Goal: Task Accomplishment & Management: Manage account settings

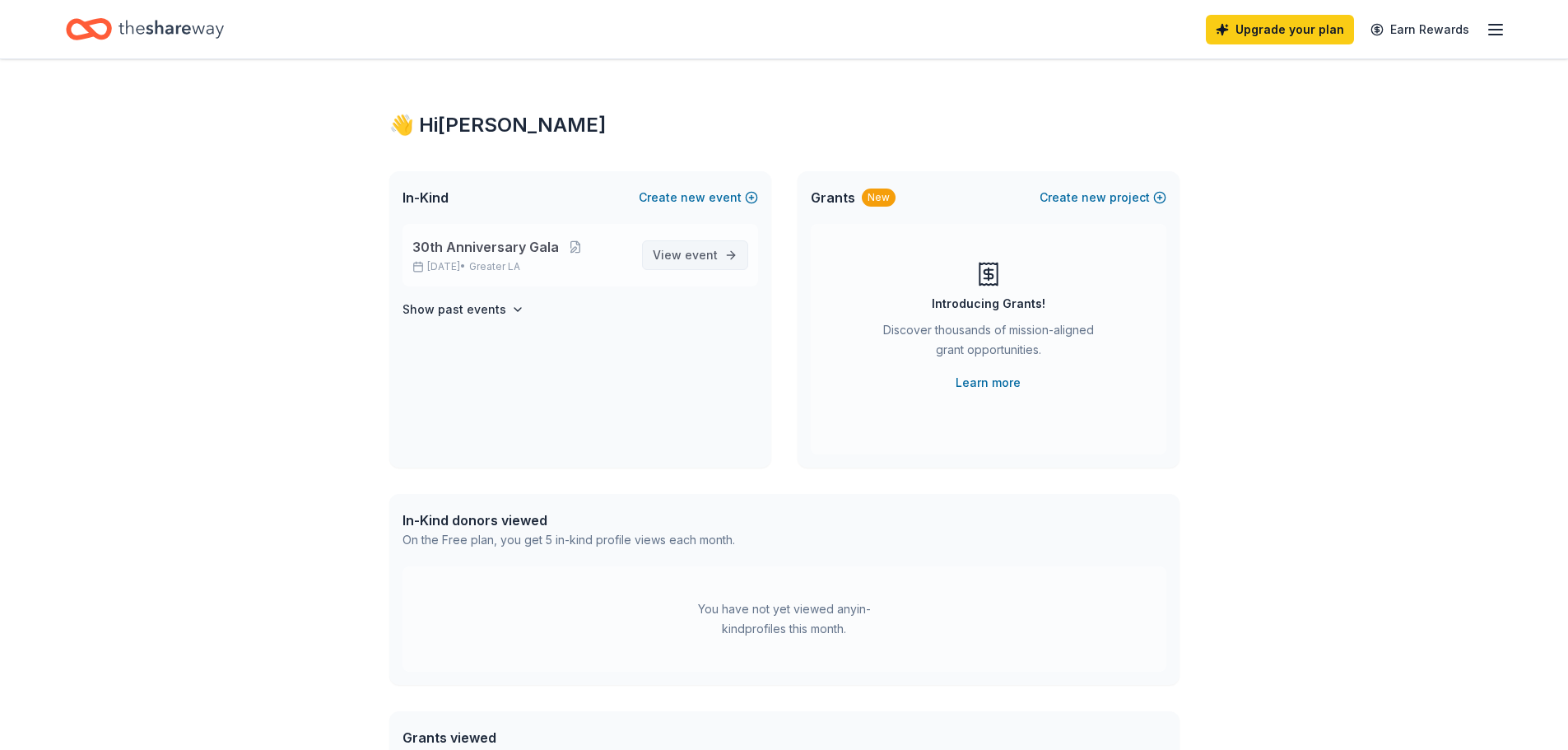
click at [686, 263] on span "View event" at bounding box center [685, 255] width 65 height 20
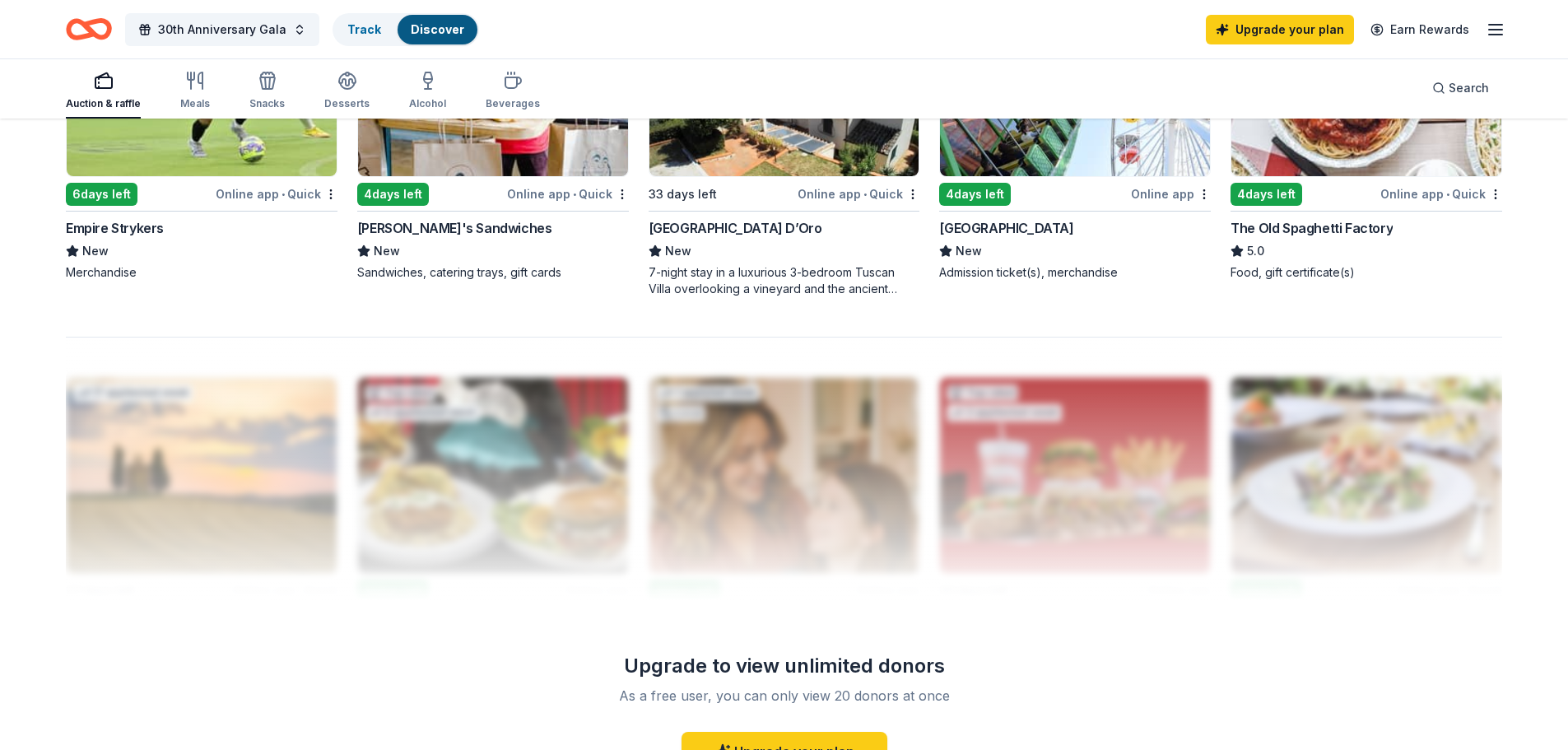
scroll to position [1564, 0]
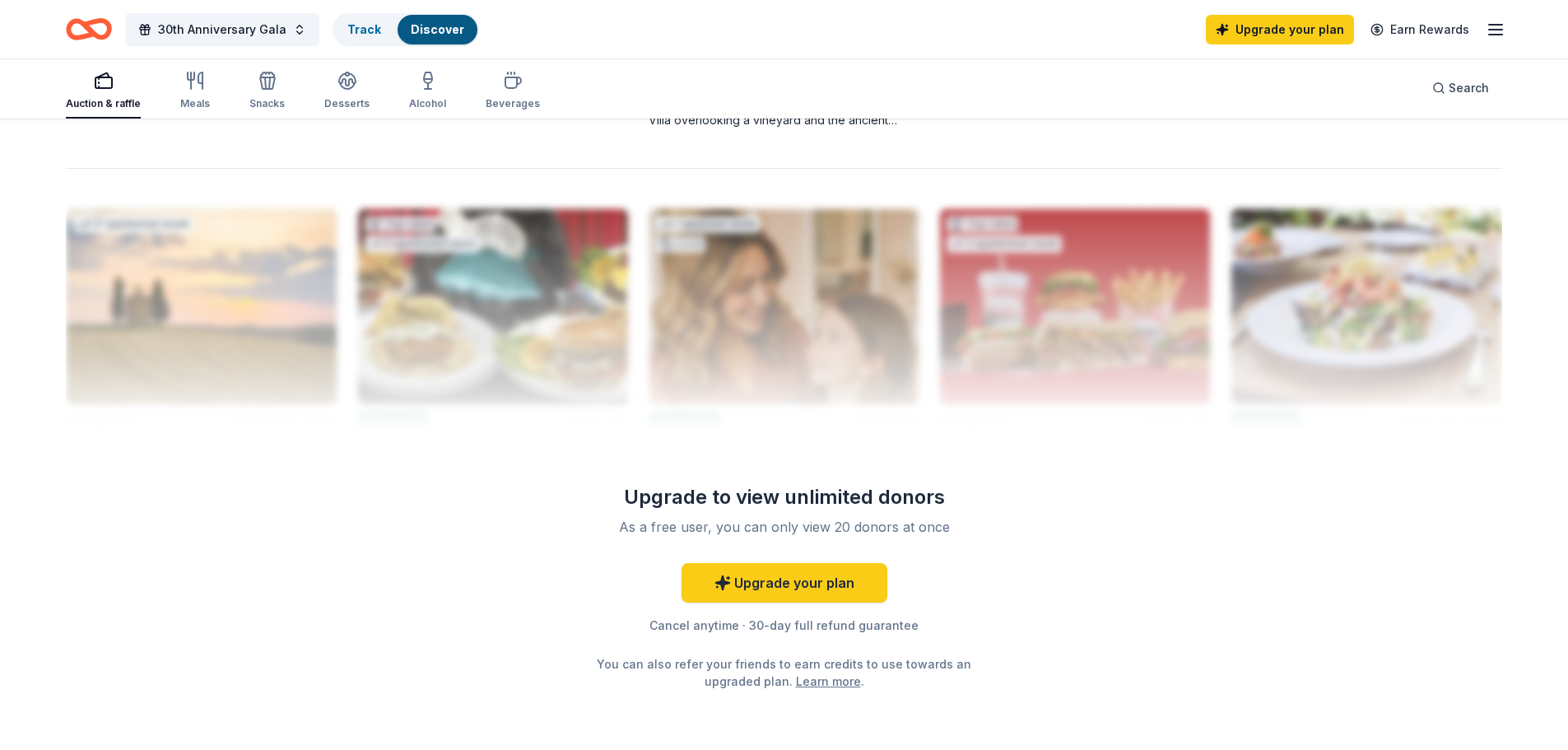
drag, startPoint x: 794, startPoint y: 710, endPoint x: 740, endPoint y: 709, distance: 54.0
drag, startPoint x: 740, startPoint y: 709, endPoint x: 604, endPoint y: 600, distance: 174.3
click at [604, 600] on div "Upgrade your plan Cancel anytime · 30-day full refund guarantee You can also re…" at bounding box center [784, 627] width 474 height 127
click at [805, 589] on link "Upgrade your plan" at bounding box center [784, 583] width 206 height 40
click at [777, 586] on link "Upgrade your plan" at bounding box center [784, 583] width 206 height 40
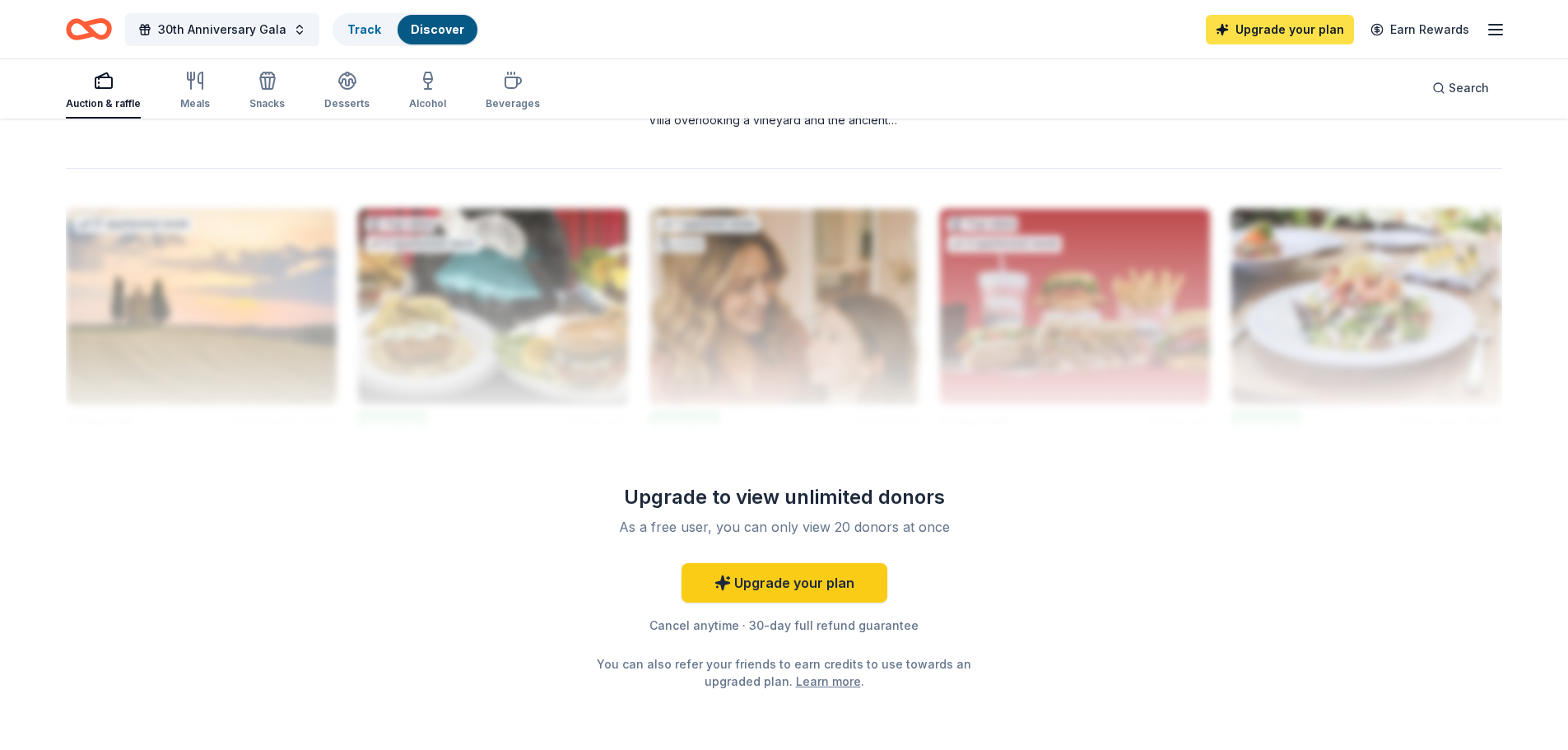
click at [1301, 31] on link "Upgrade your plan" at bounding box center [1279, 30] width 148 height 30
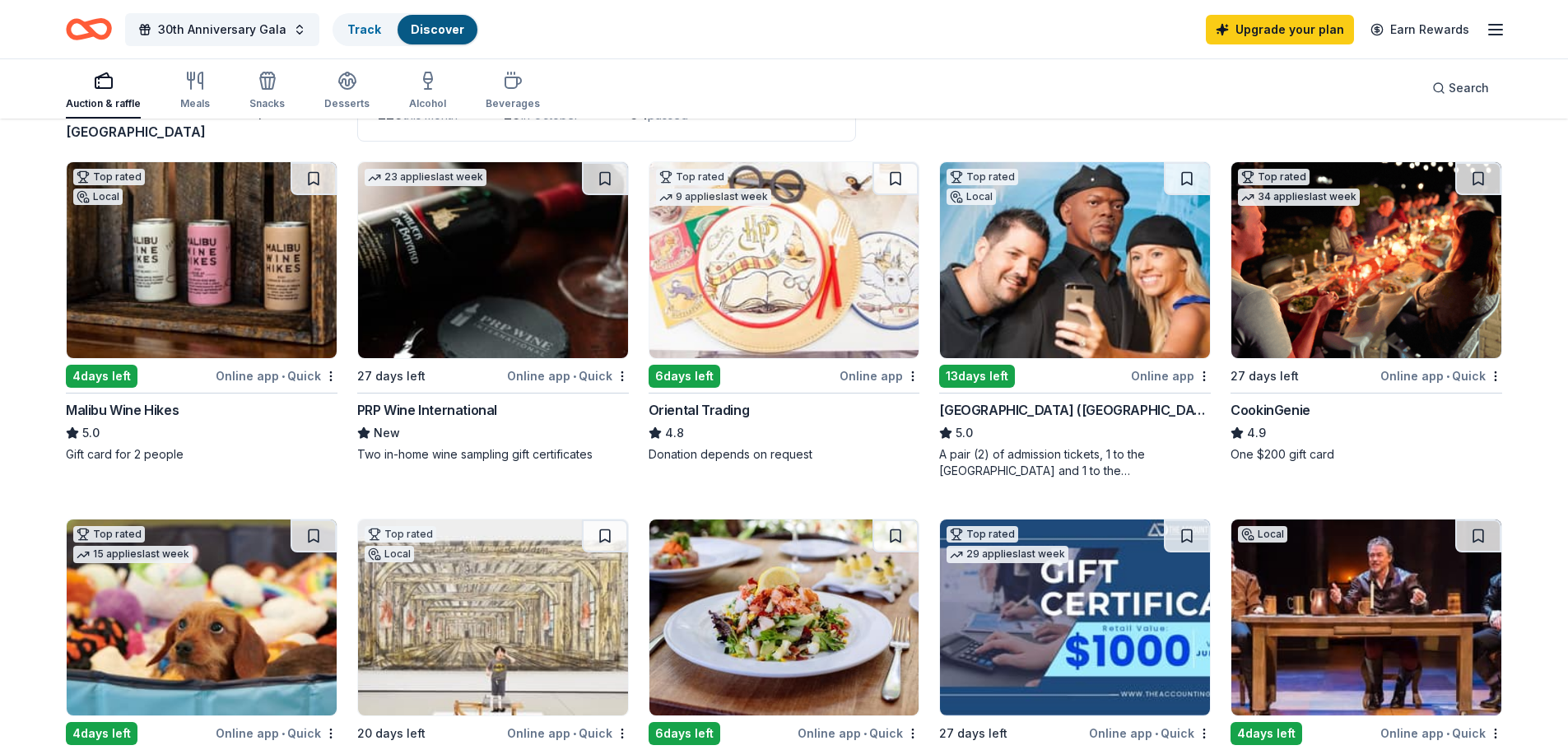
scroll to position [0, 0]
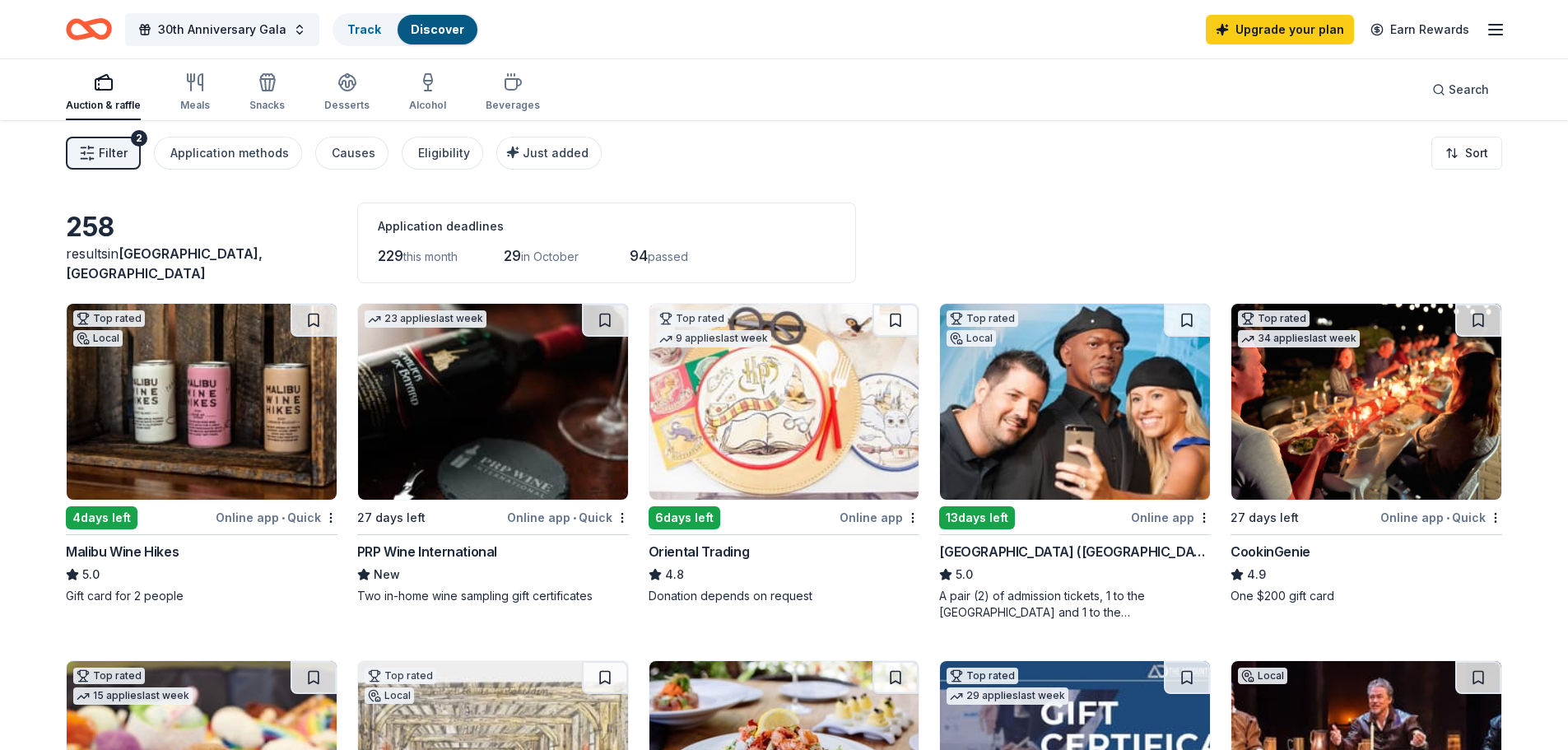
click at [398, 31] on div "Discover" at bounding box center [437, 30] width 80 height 30
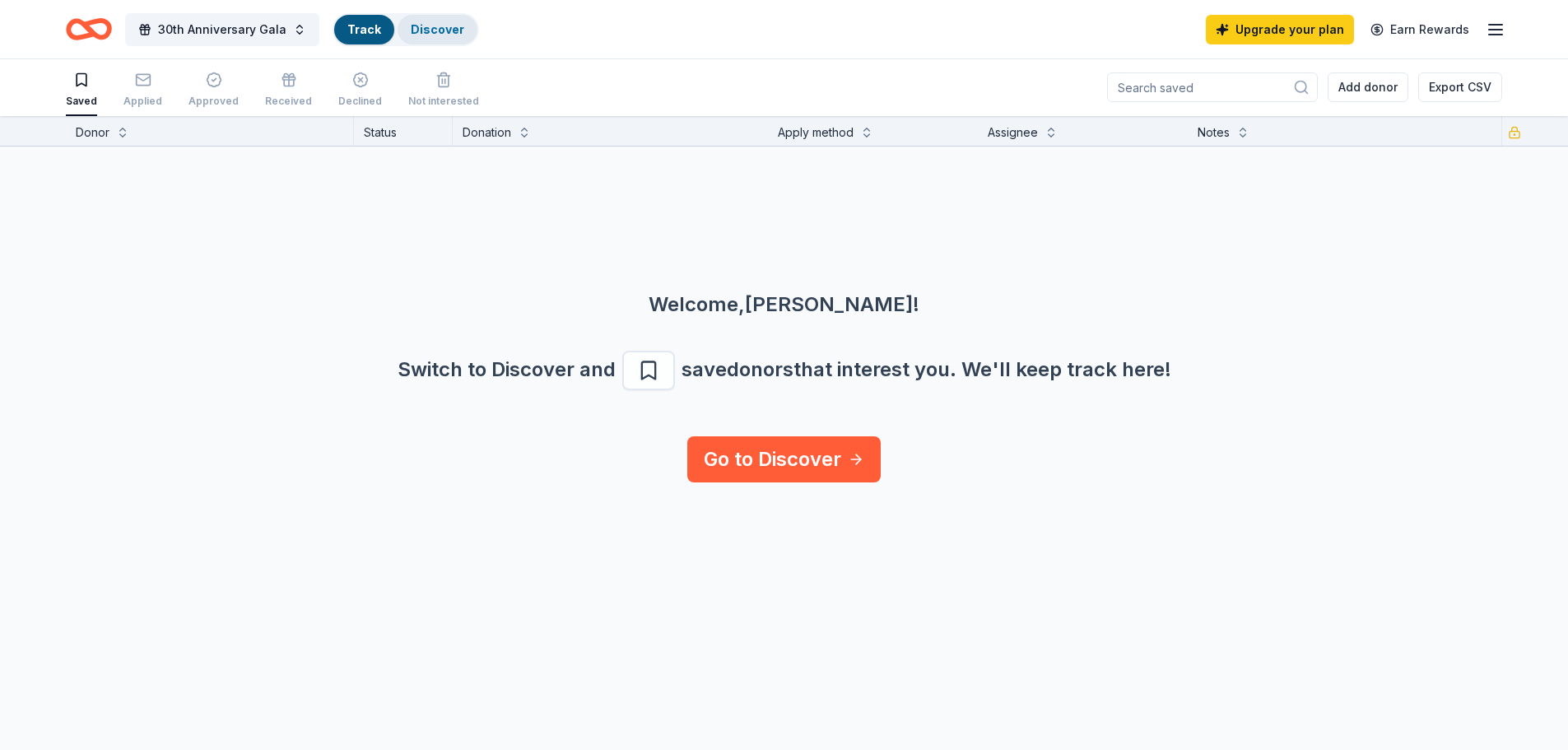
click at [426, 38] on div "Discover" at bounding box center [437, 30] width 80 height 30
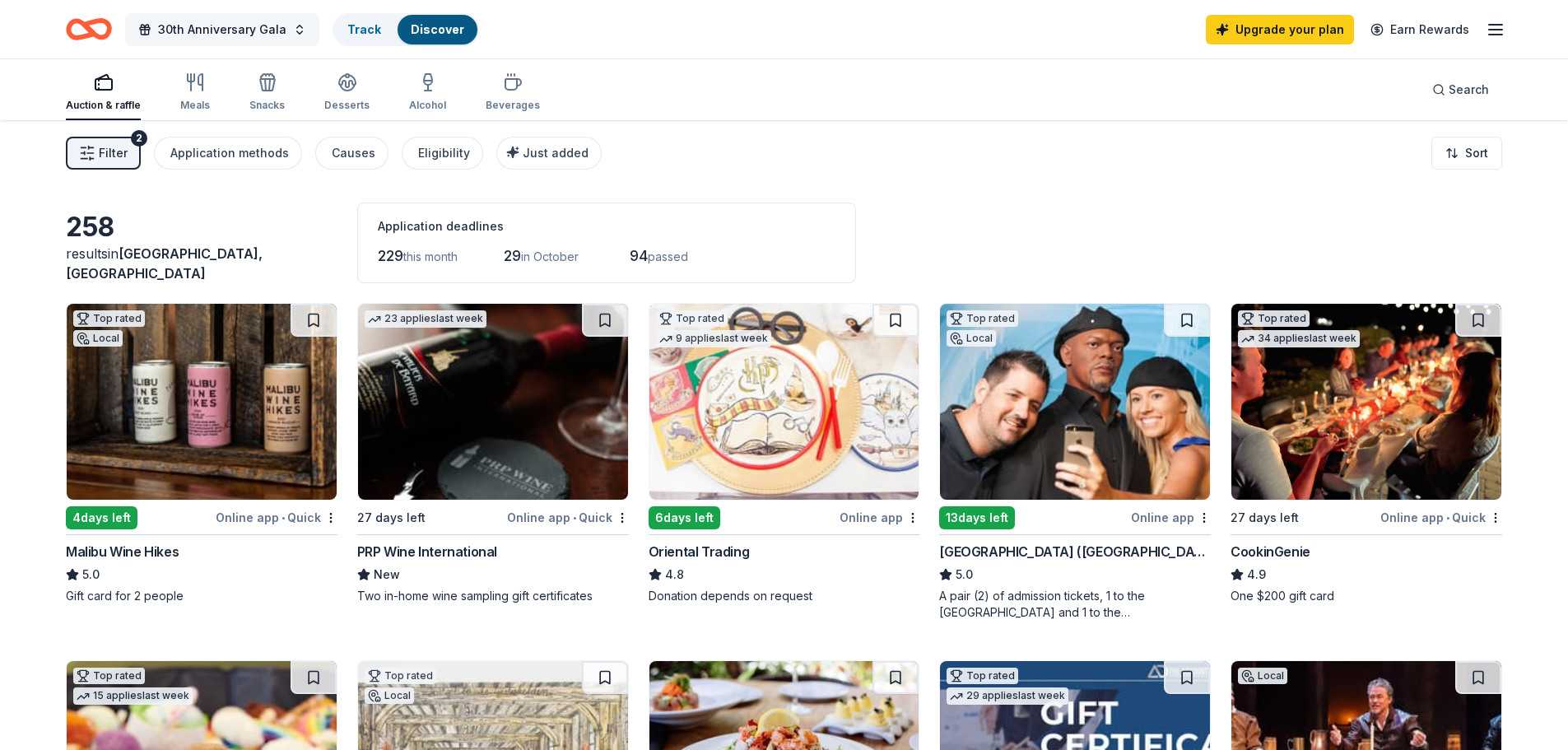
click at [256, 32] on span "30th Anniversary Gala" at bounding box center [222, 30] width 129 height 20
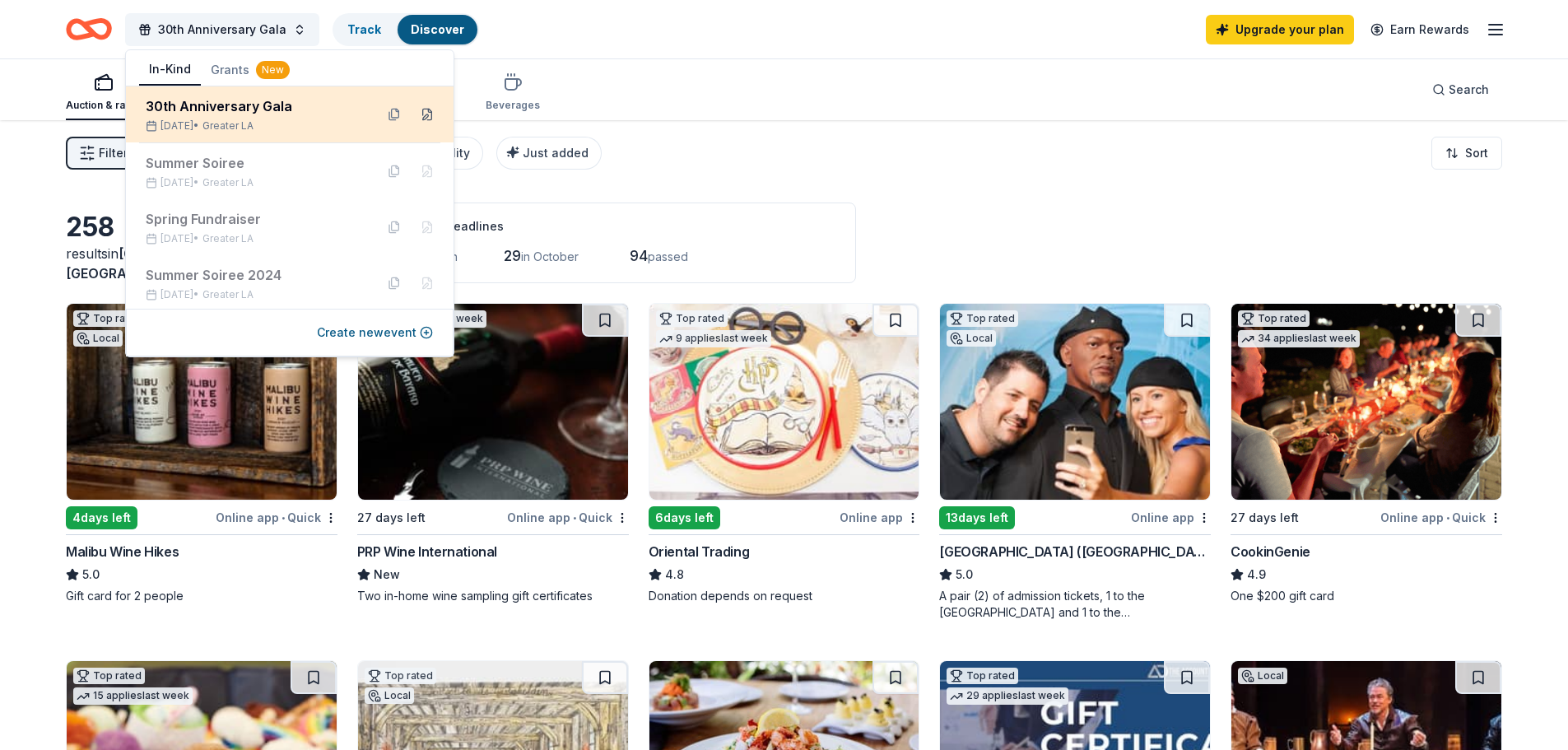
click at [425, 115] on button at bounding box center [427, 115] width 26 height 26
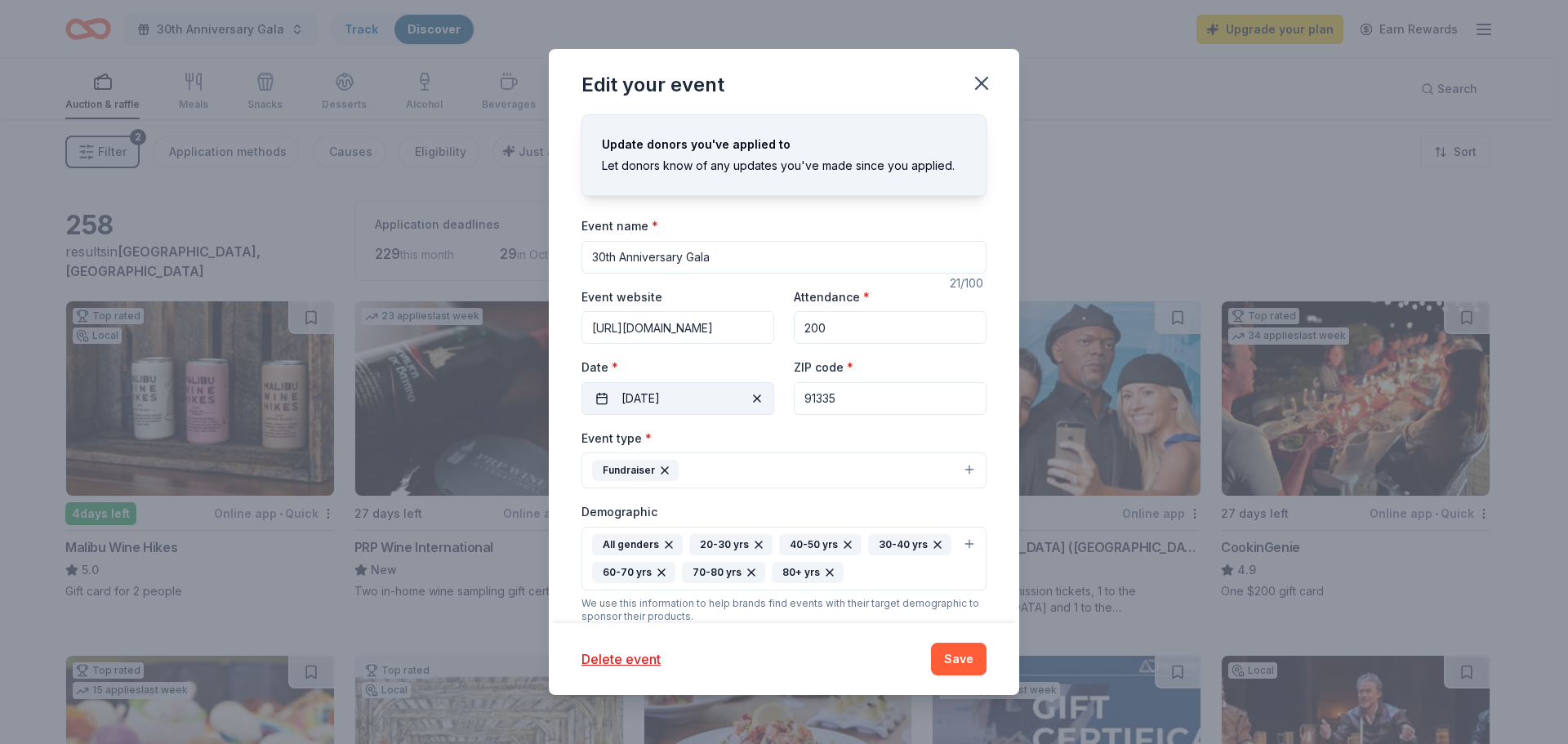
click at [749, 399] on span "button" at bounding box center [757, 399] width 20 height 20
click at [692, 401] on button "Pick a date" at bounding box center [678, 399] width 193 height 33
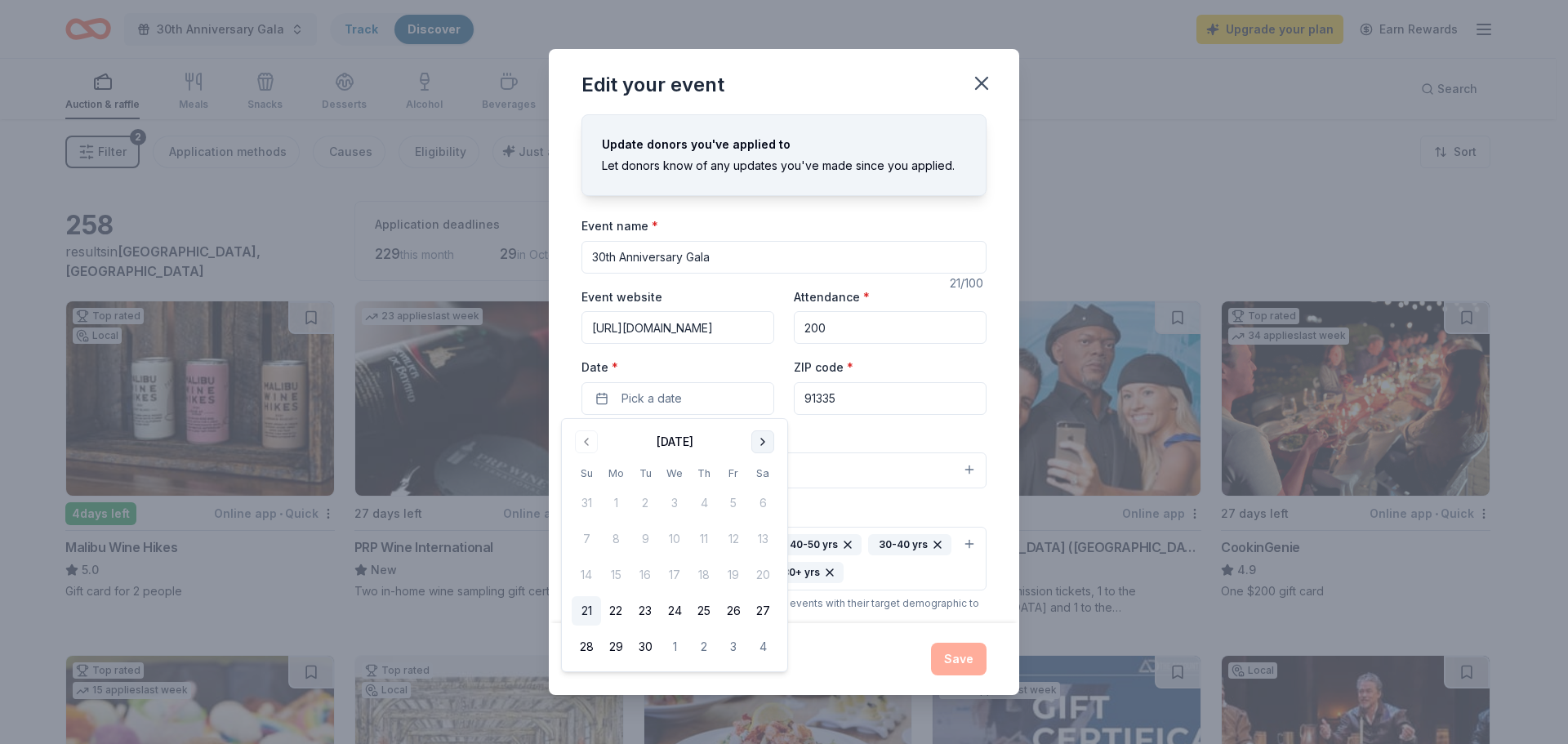
click at [763, 439] on button "Go to next month" at bounding box center [763, 442] width 23 height 23
click at [764, 443] on button "Go to next month" at bounding box center [763, 442] width 23 height 23
click at [765, 501] on button "1" at bounding box center [763, 503] width 29 height 29
click at [987, 414] on div "Update donors you've applied to Let donors know of any updates you've made sinc…" at bounding box center [784, 369] width 470 height 509
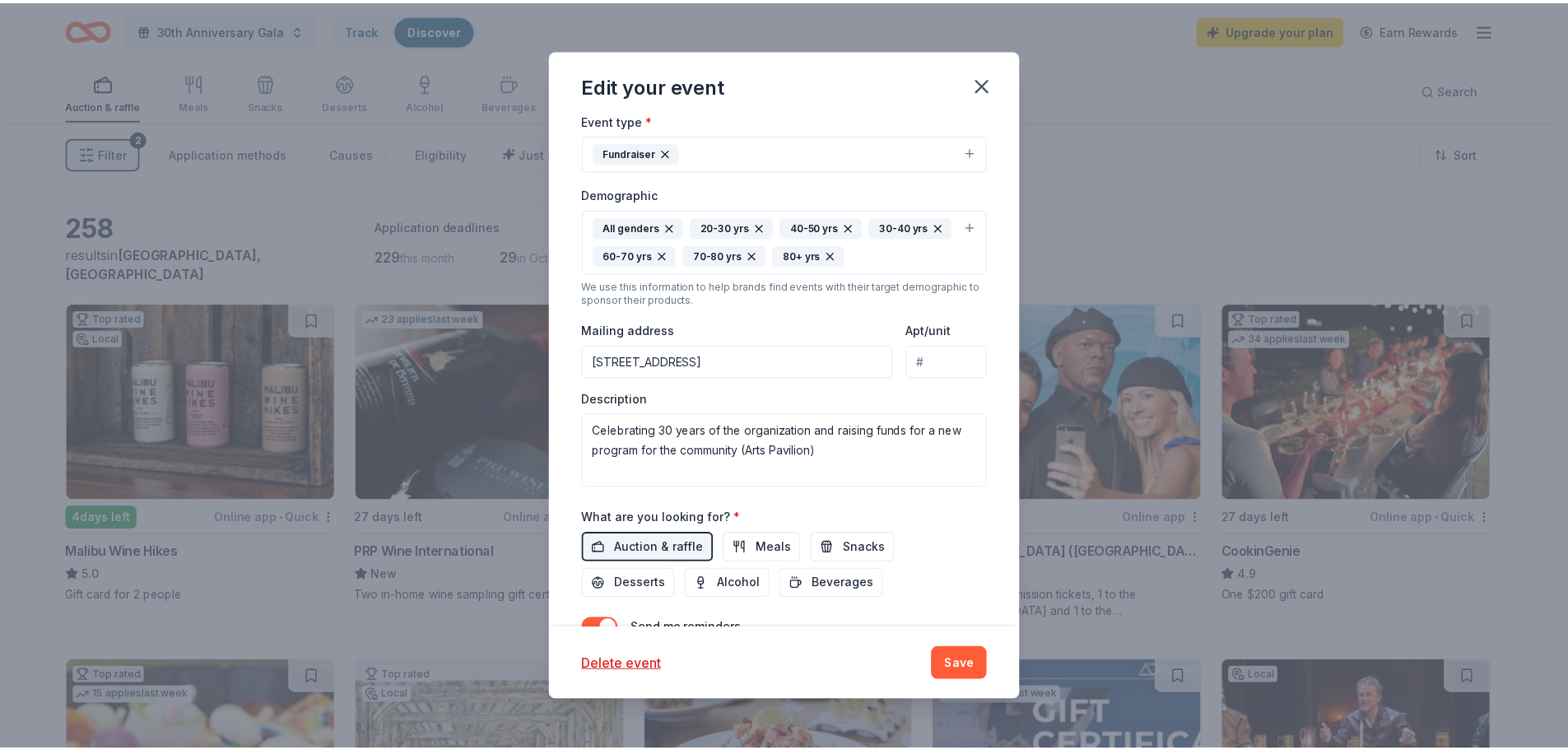
scroll to position [407, 0]
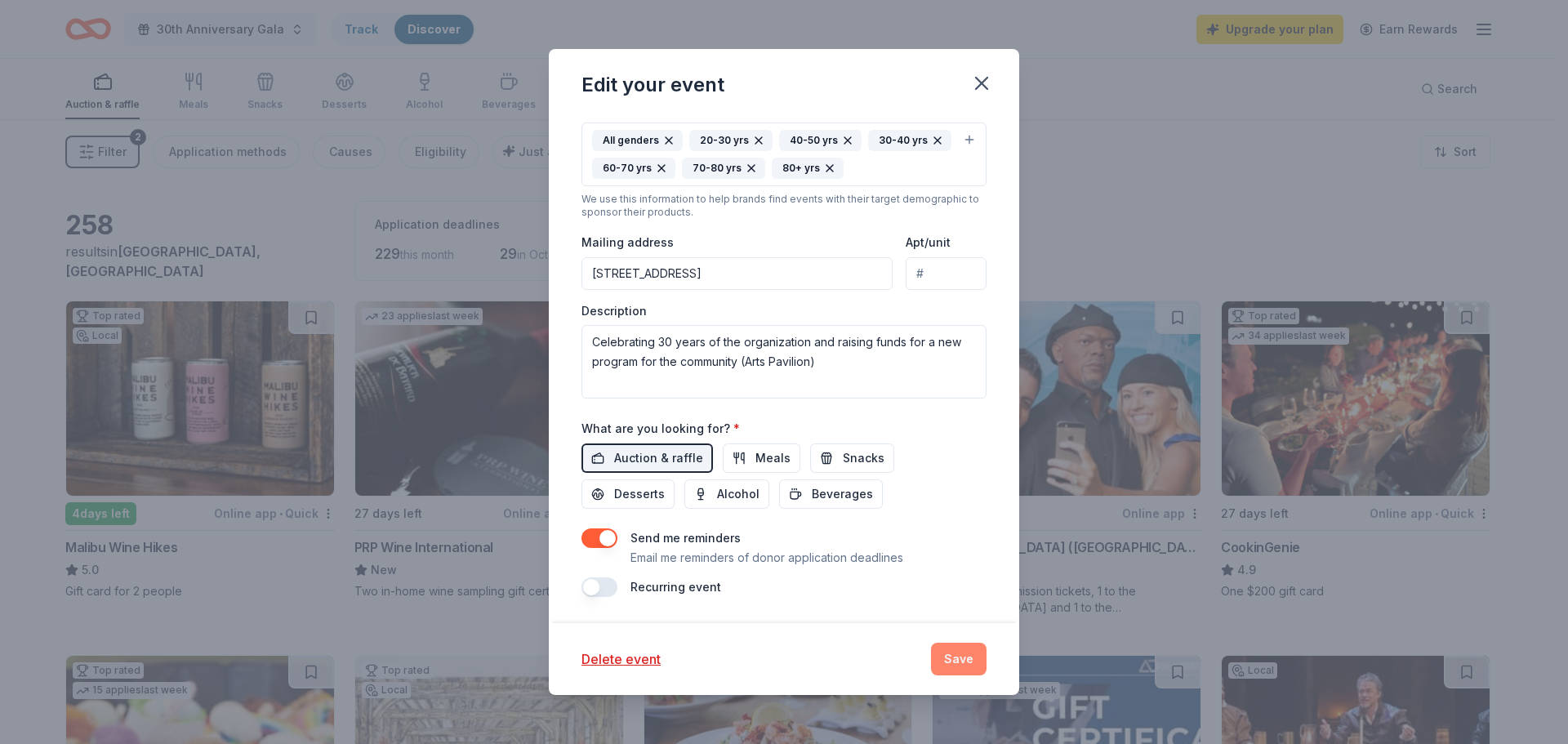
click at [957, 655] on button "Save" at bounding box center [958, 660] width 56 height 33
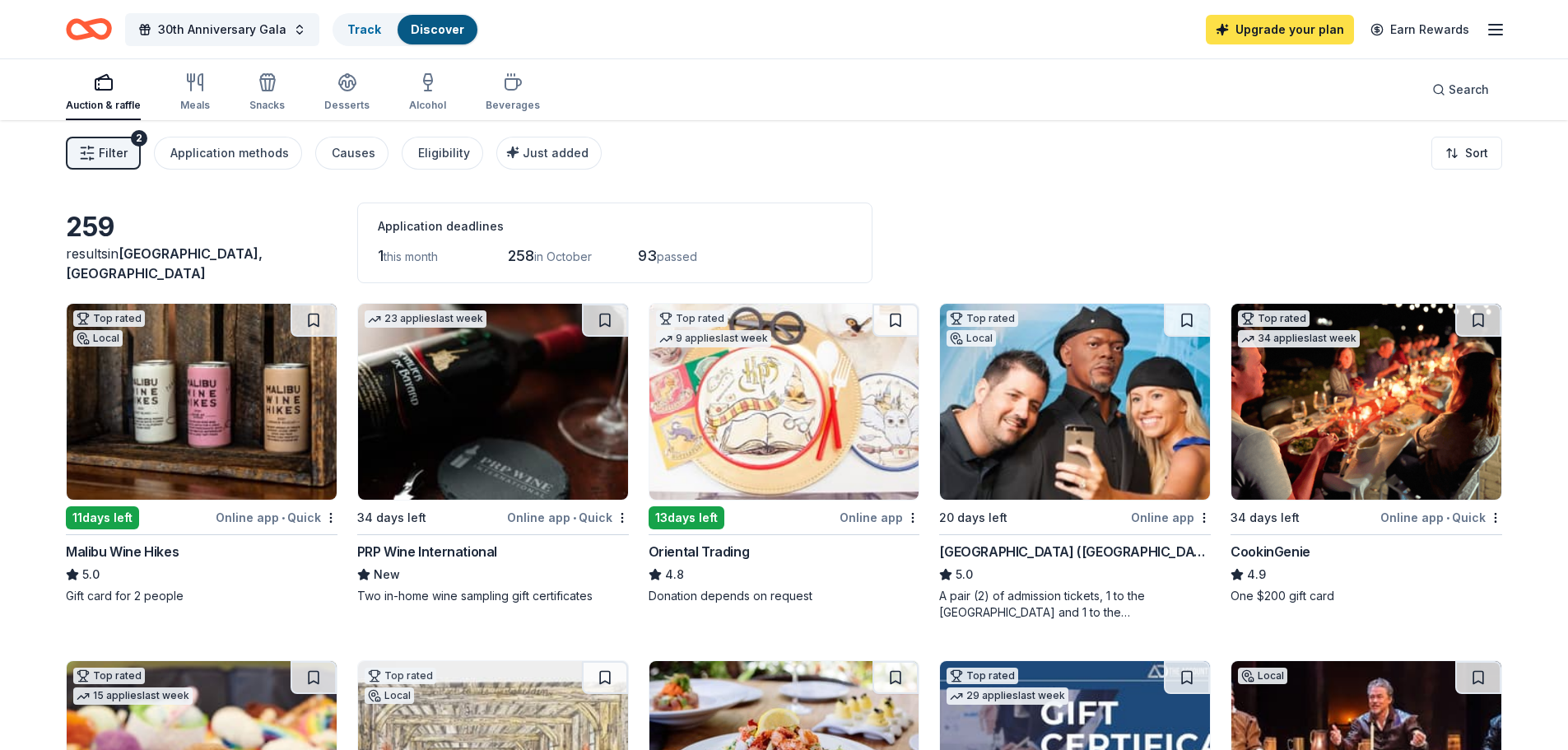
click at [1296, 26] on link "Upgrade your plan" at bounding box center [1279, 30] width 148 height 30
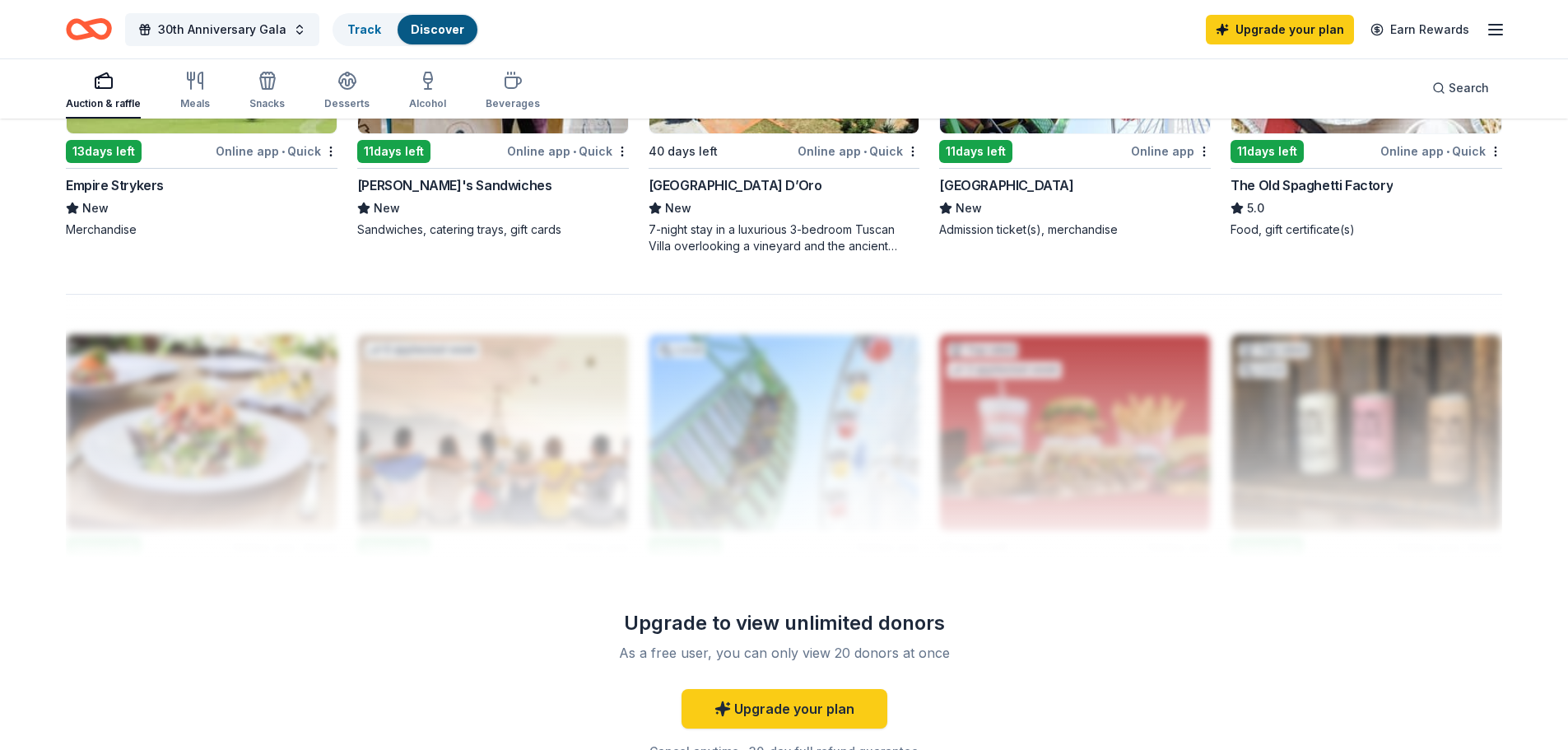
scroll to position [1482, 0]
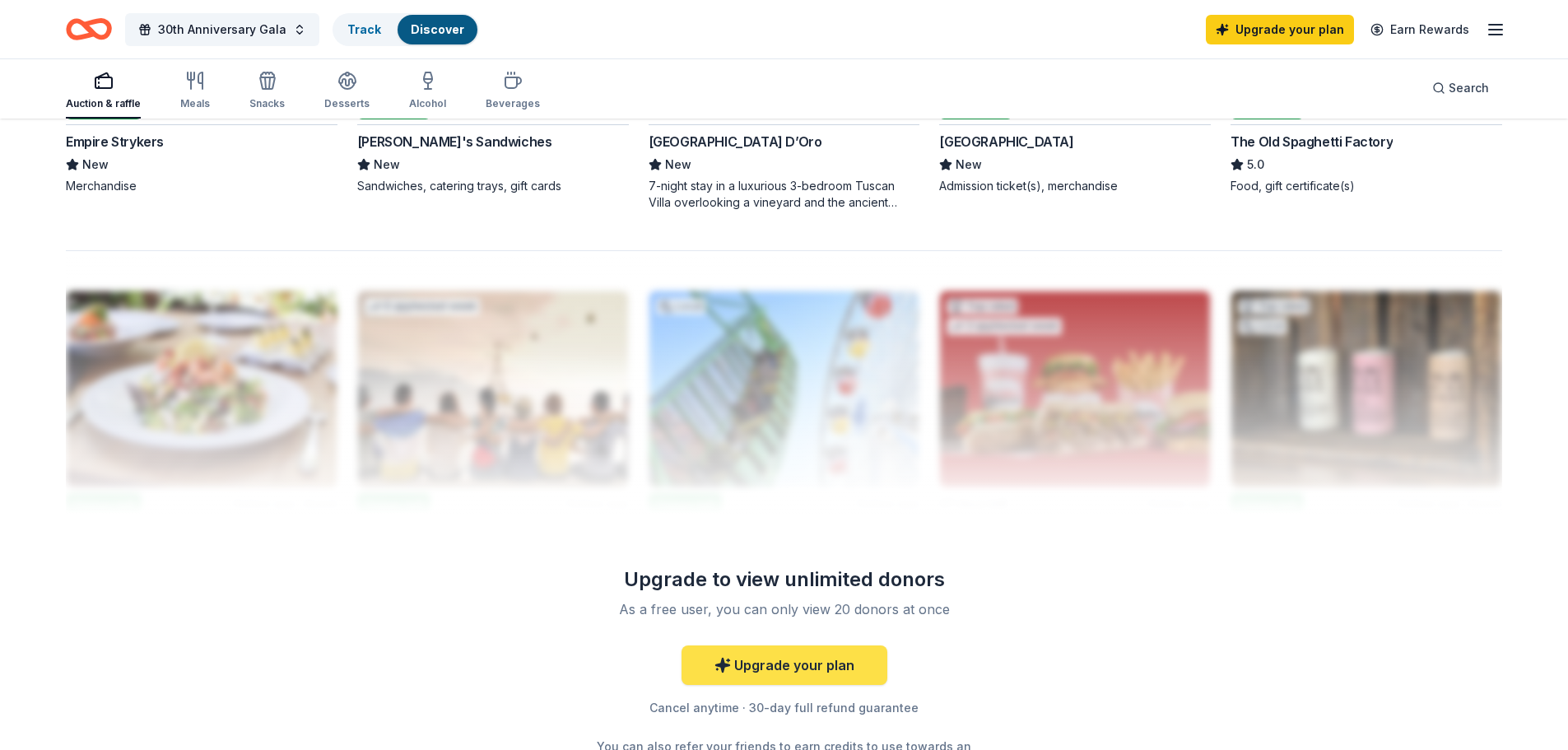
click at [812, 663] on link "Upgrade your plan" at bounding box center [784, 666] width 206 height 40
click at [1502, 30] on line "button" at bounding box center [1495, 30] width 13 height 0
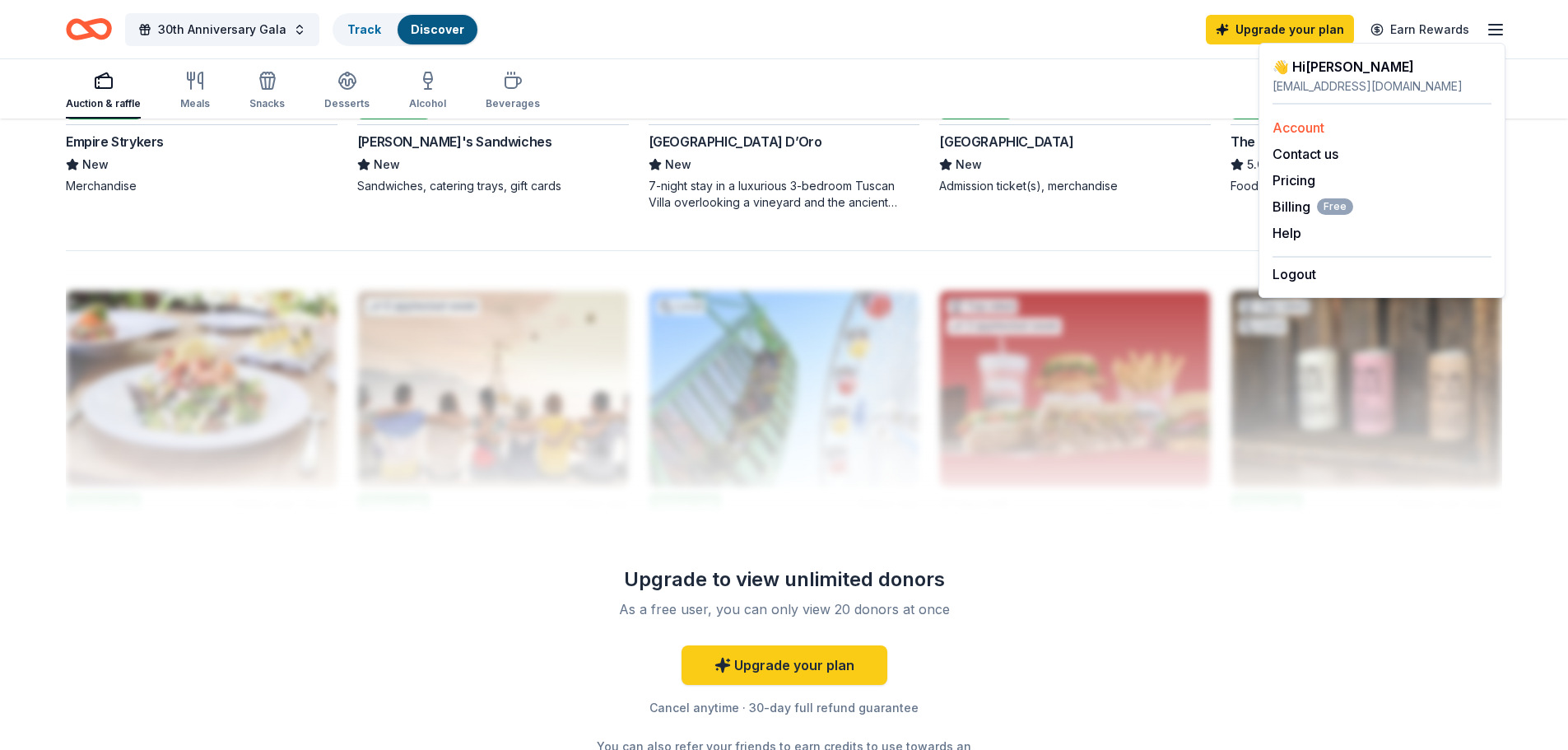
click at [1318, 127] on link "Account" at bounding box center [1298, 128] width 52 height 17
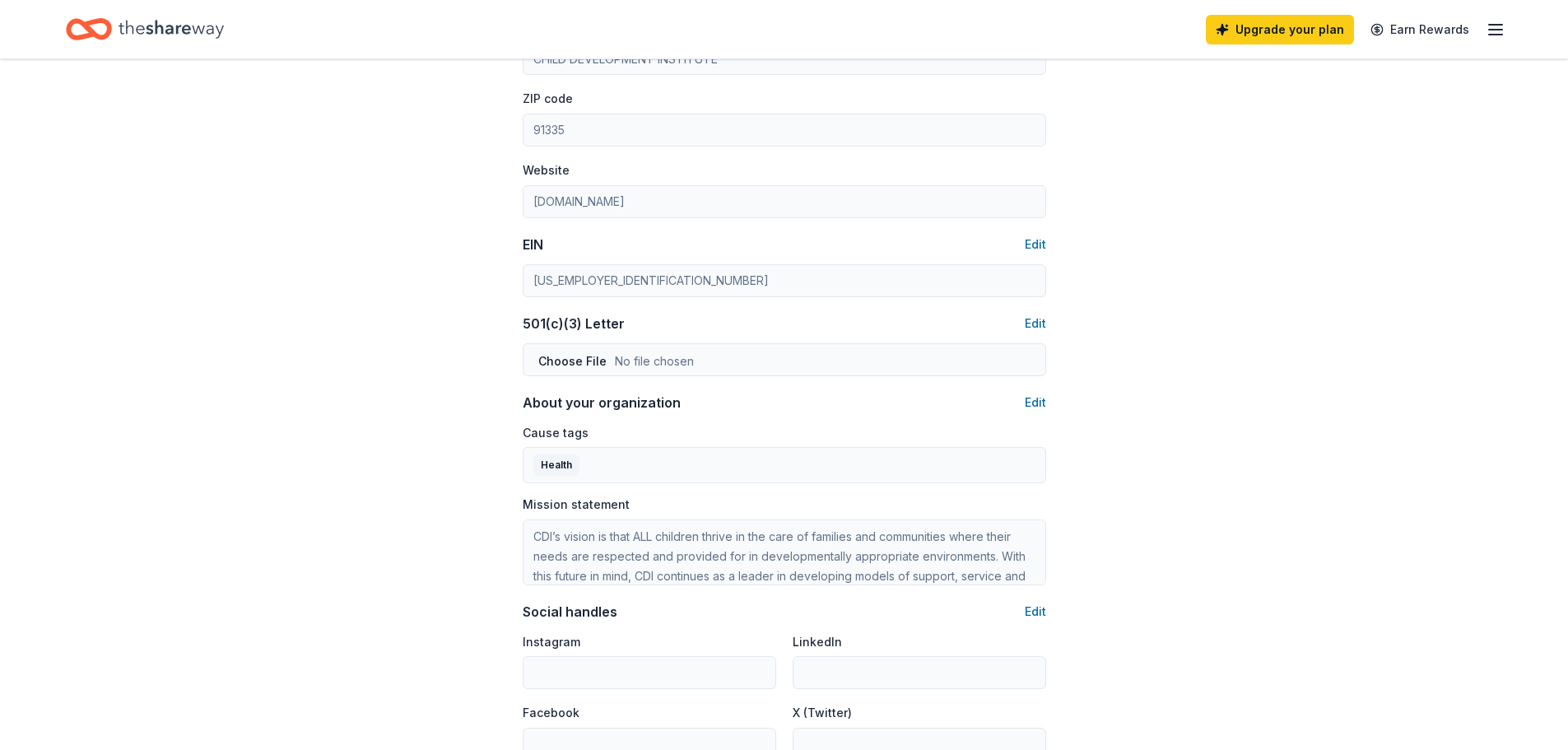
scroll to position [824, 0]
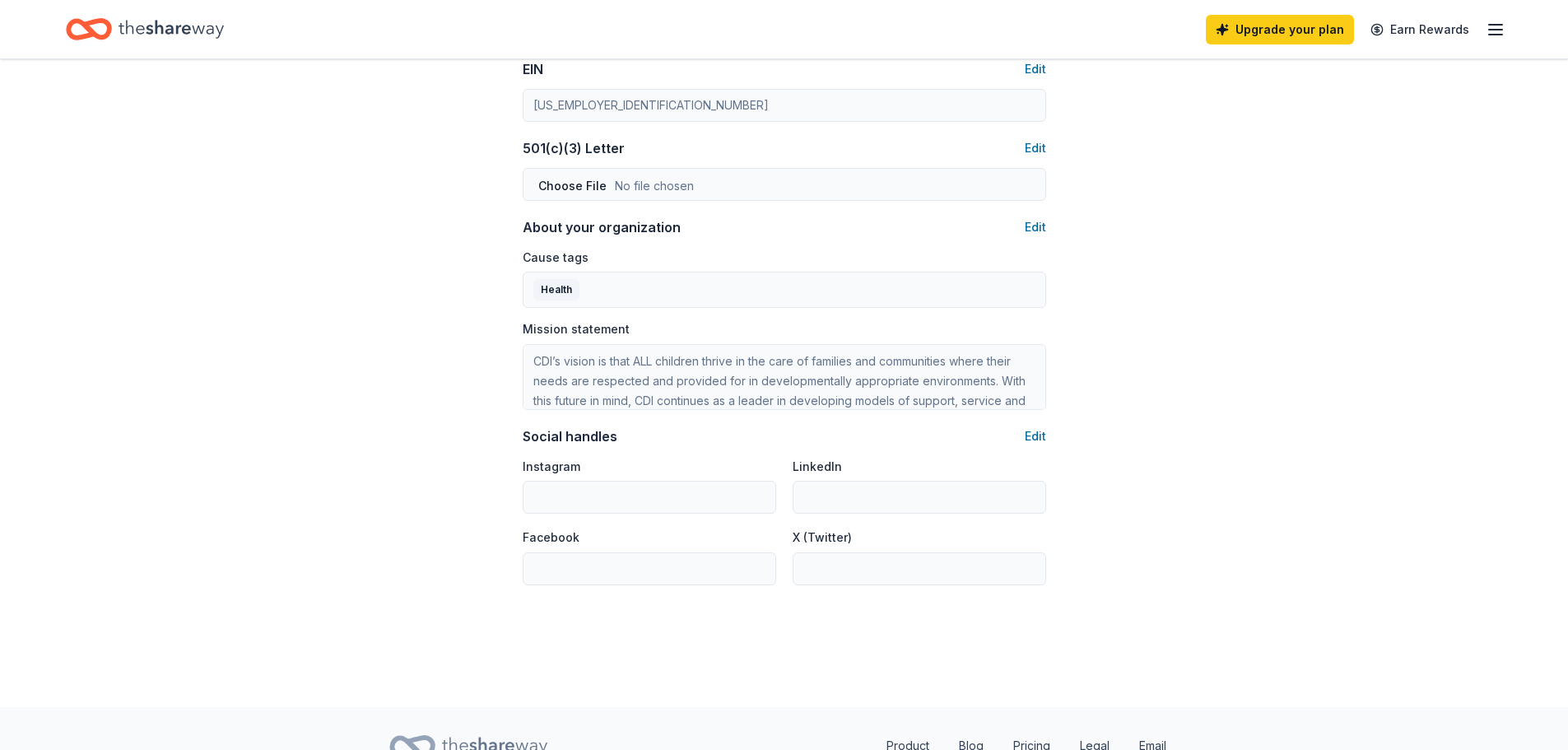
click at [1490, 26] on icon "button" at bounding box center [1495, 30] width 20 height 20
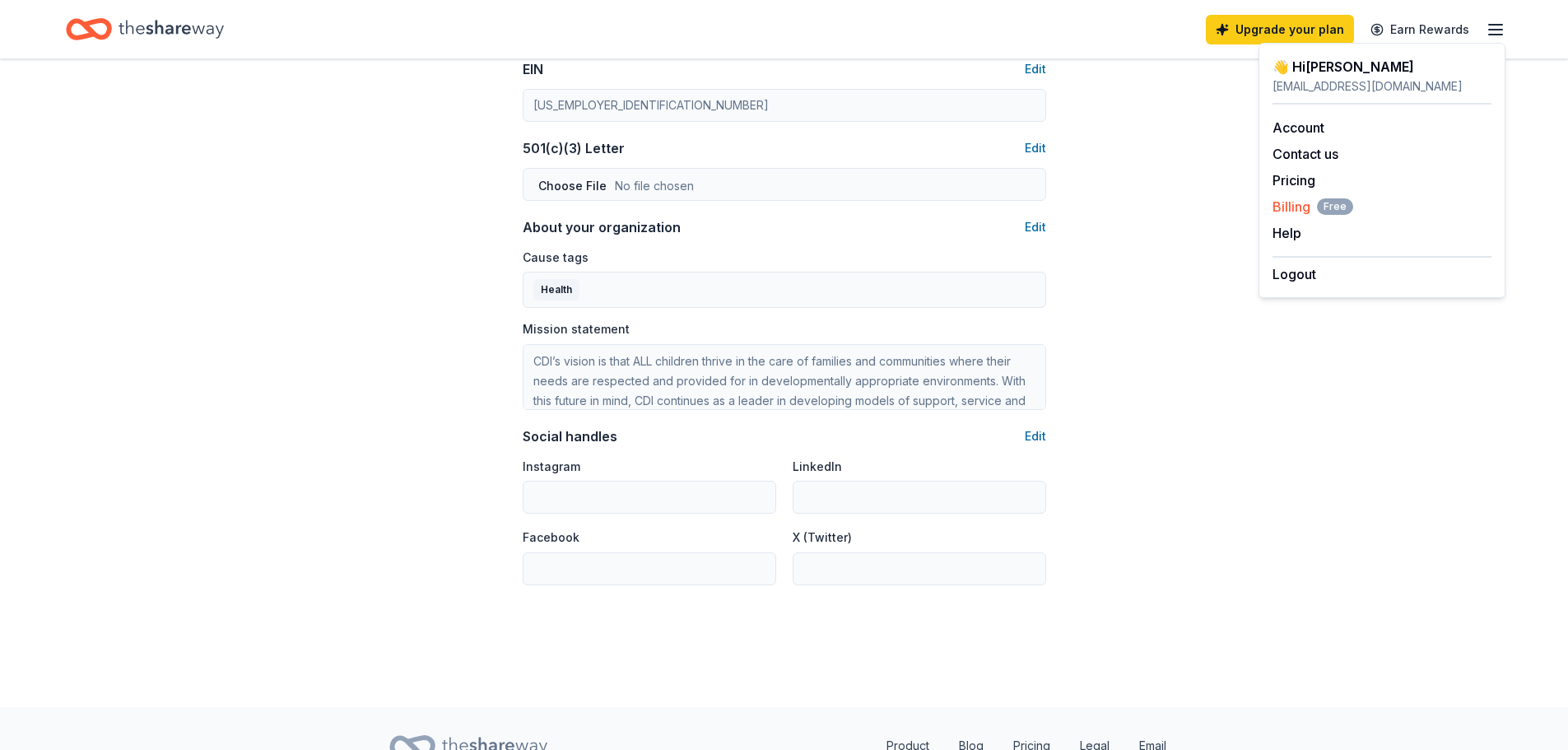
click at [1277, 208] on span "Billing Free" at bounding box center [1313, 206] width 81 height 20
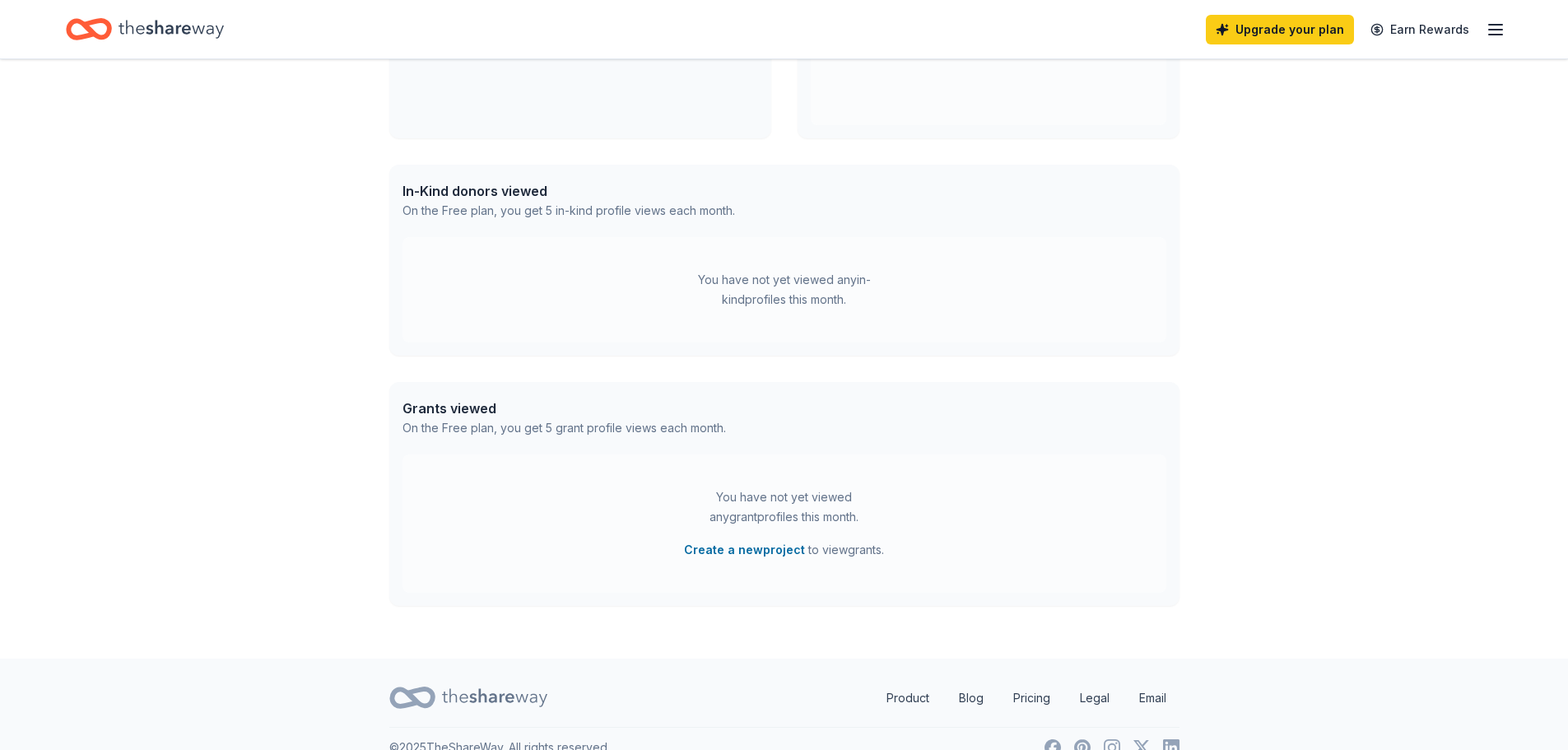
scroll to position [357, 0]
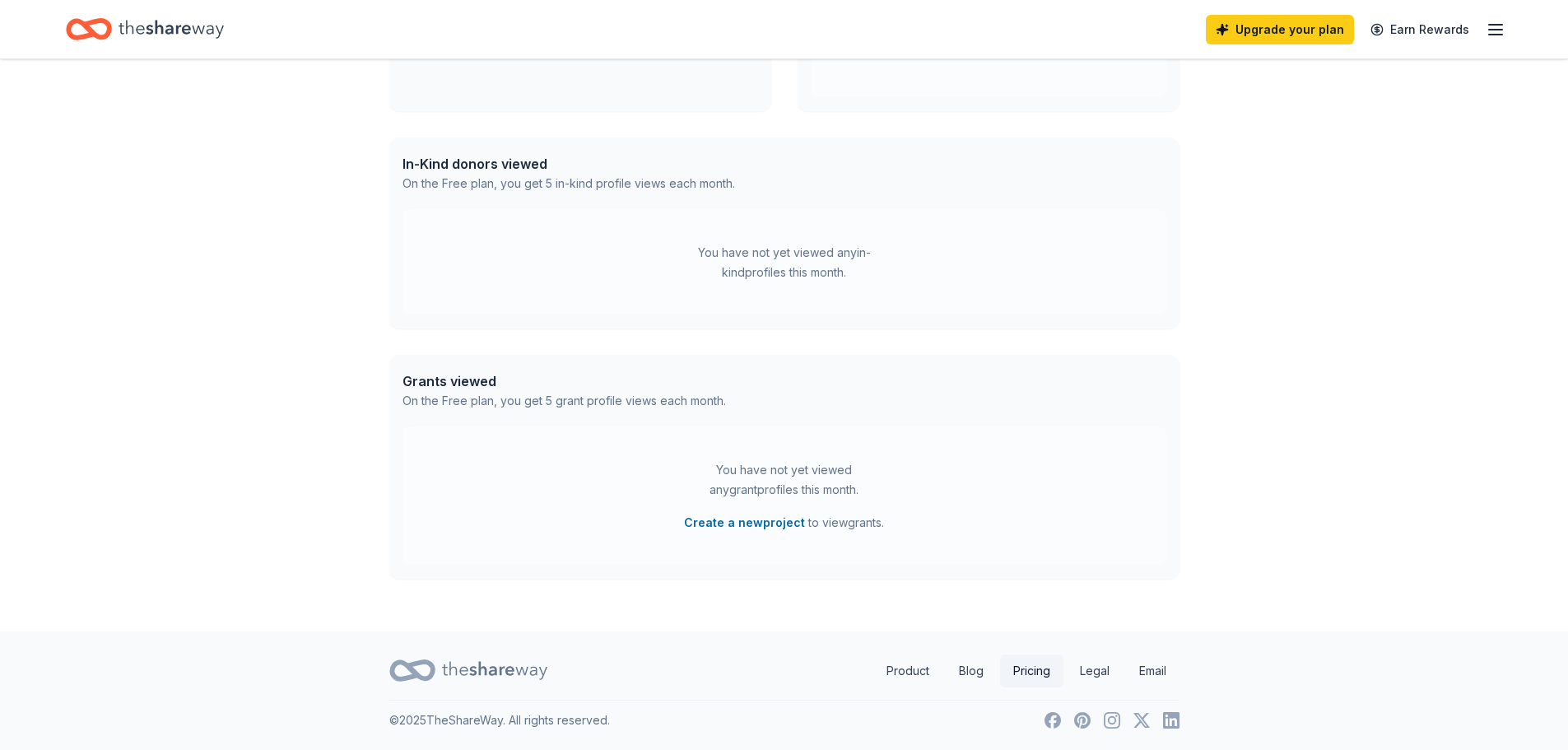
click at [1040, 668] on link "Pricing" at bounding box center [1031, 672] width 64 height 33
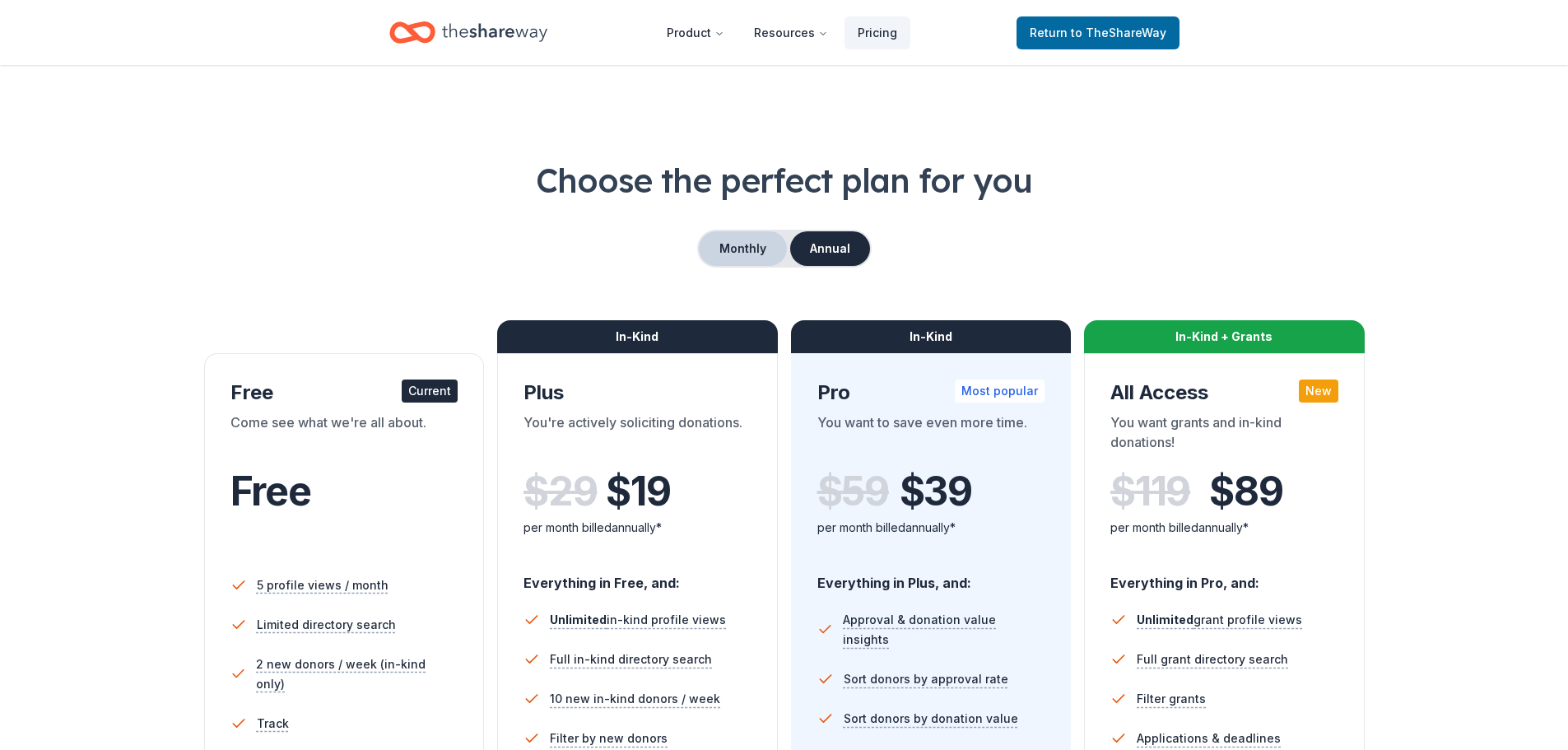
click at [738, 257] on button "Monthly" at bounding box center [742, 249] width 88 height 35
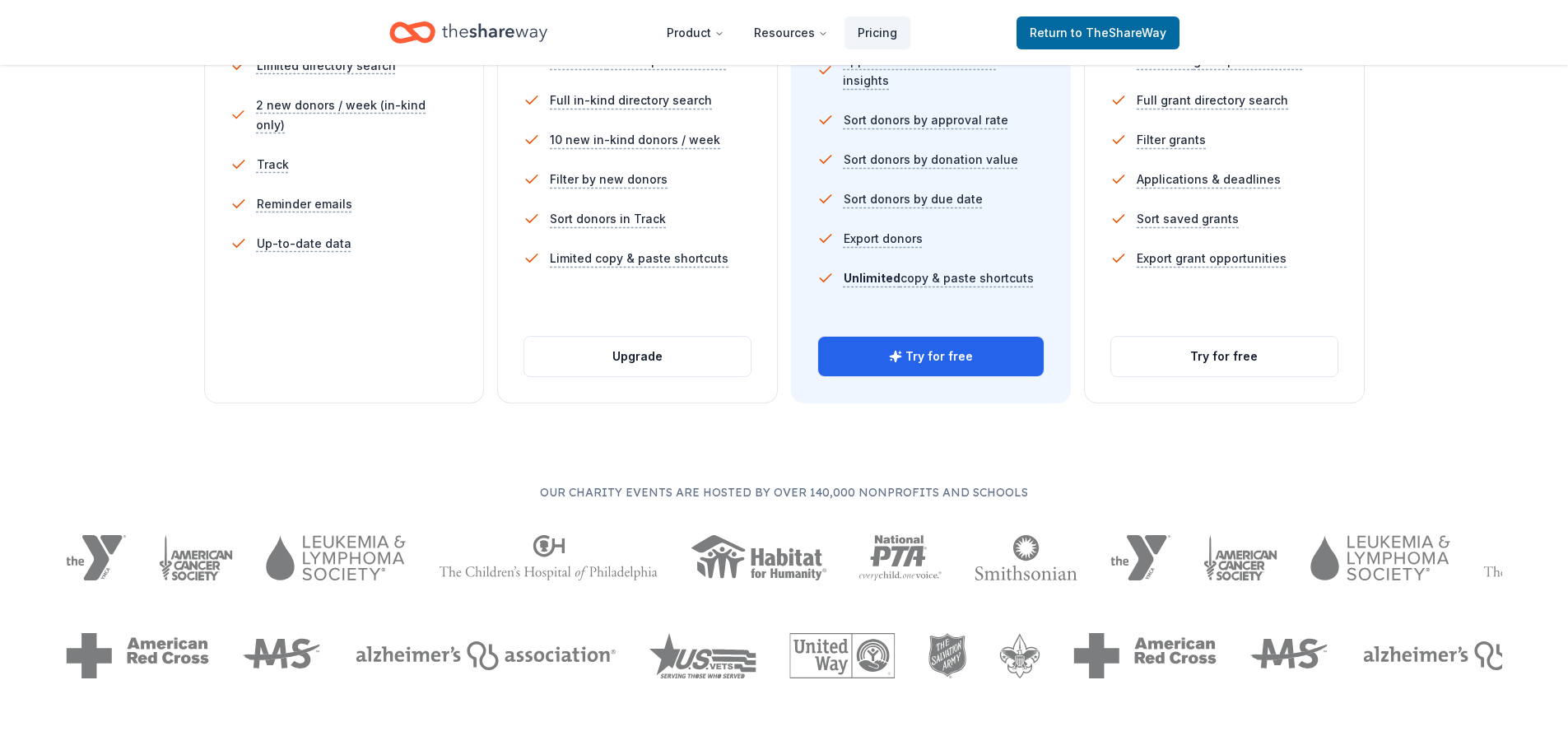
scroll to position [411, 0]
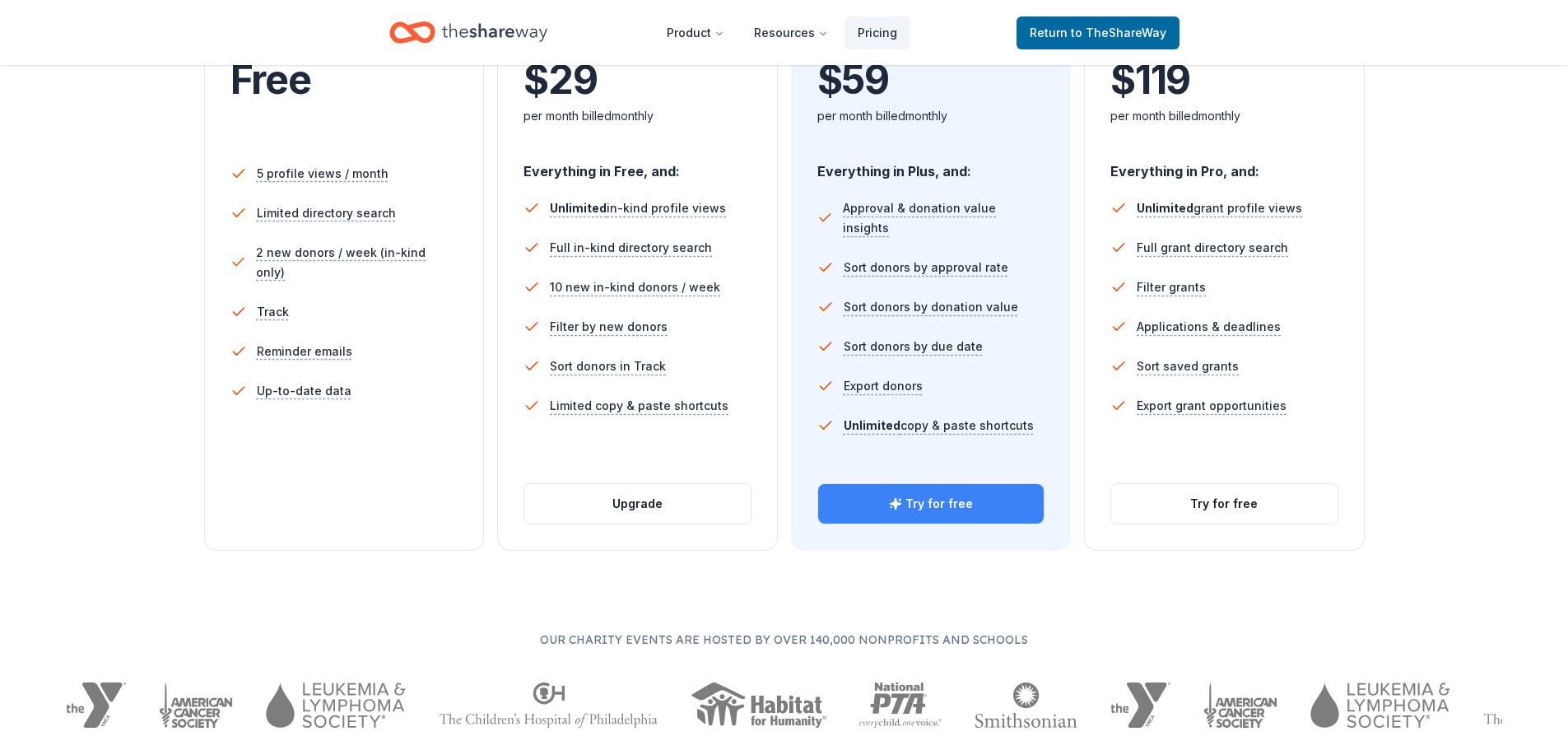
click at [911, 510] on button "Try for free" at bounding box center [931, 504] width 226 height 40
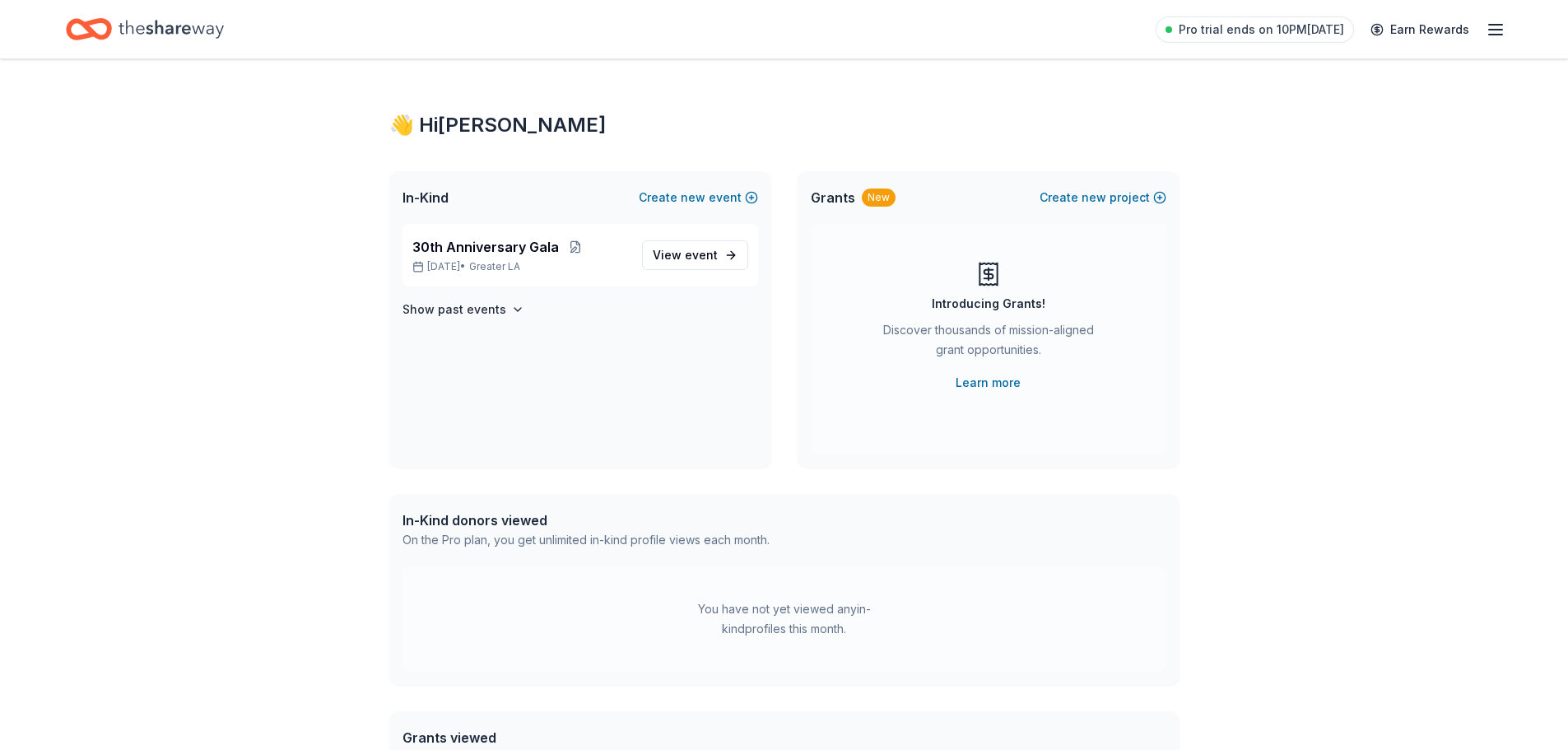
click at [178, 21] on icon "Home" at bounding box center [172, 29] width 106 height 34
